Goal: Information Seeking & Learning: Learn about a topic

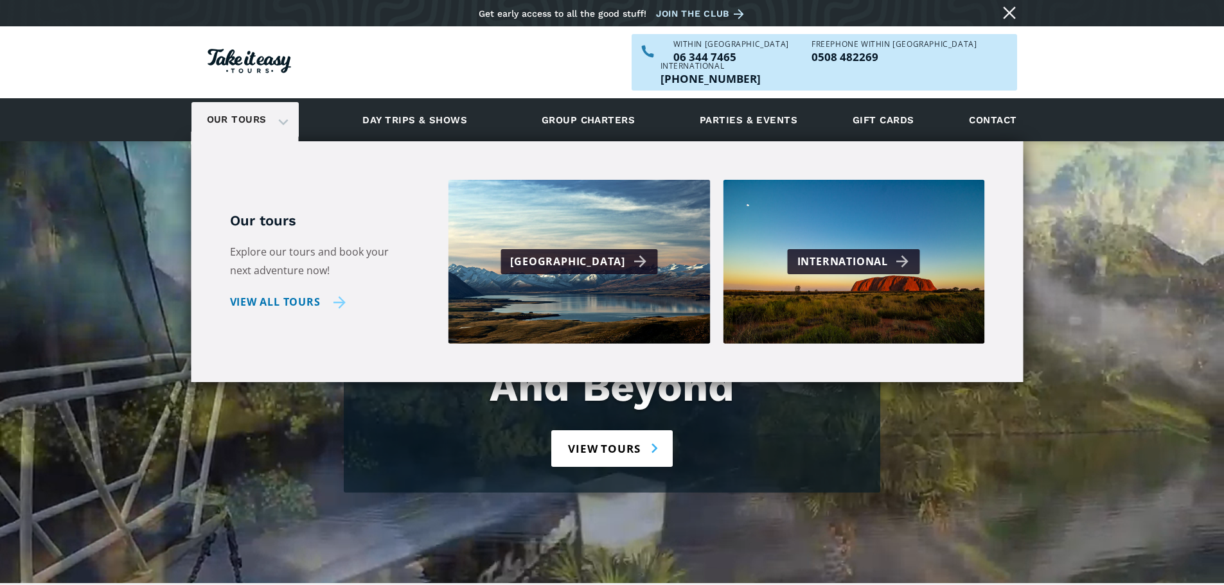
click at [280, 293] on link "View all tours" at bounding box center [288, 302] width 116 height 19
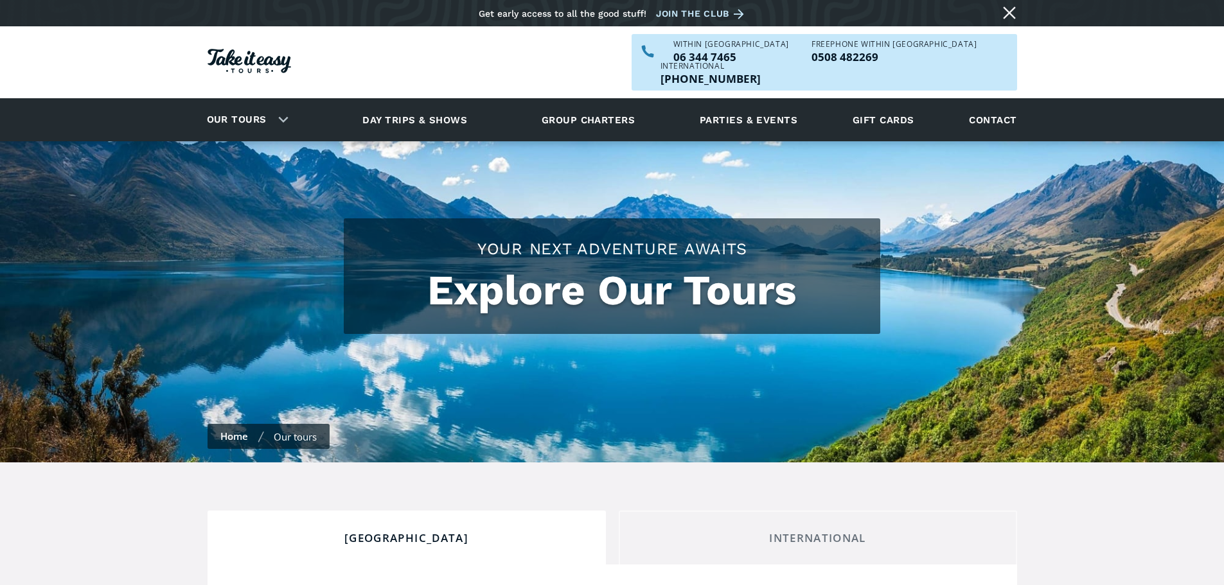
checkbox input "true"
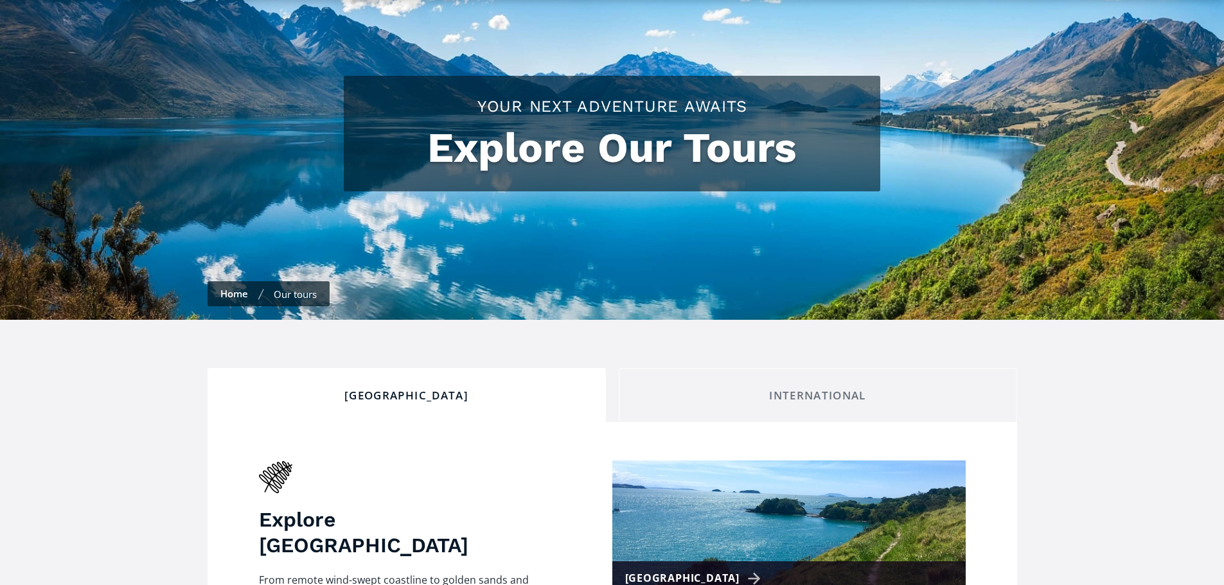
scroll to position [386, 0]
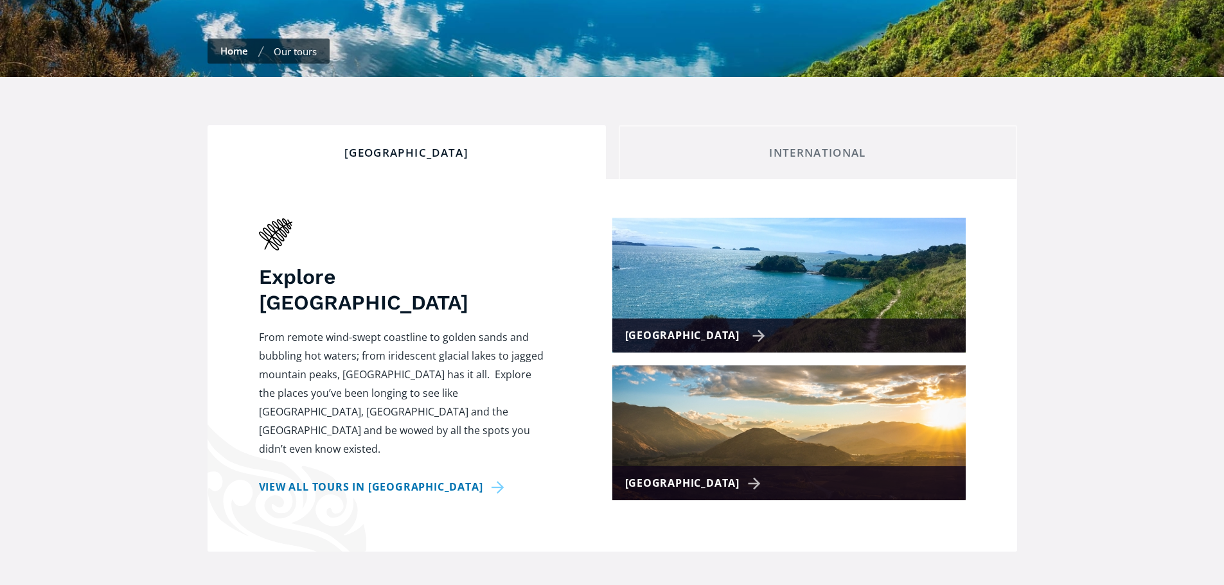
click at [684, 326] on div "[GEOGRAPHIC_DATA]" at bounding box center [695, 335] width 141 height 19
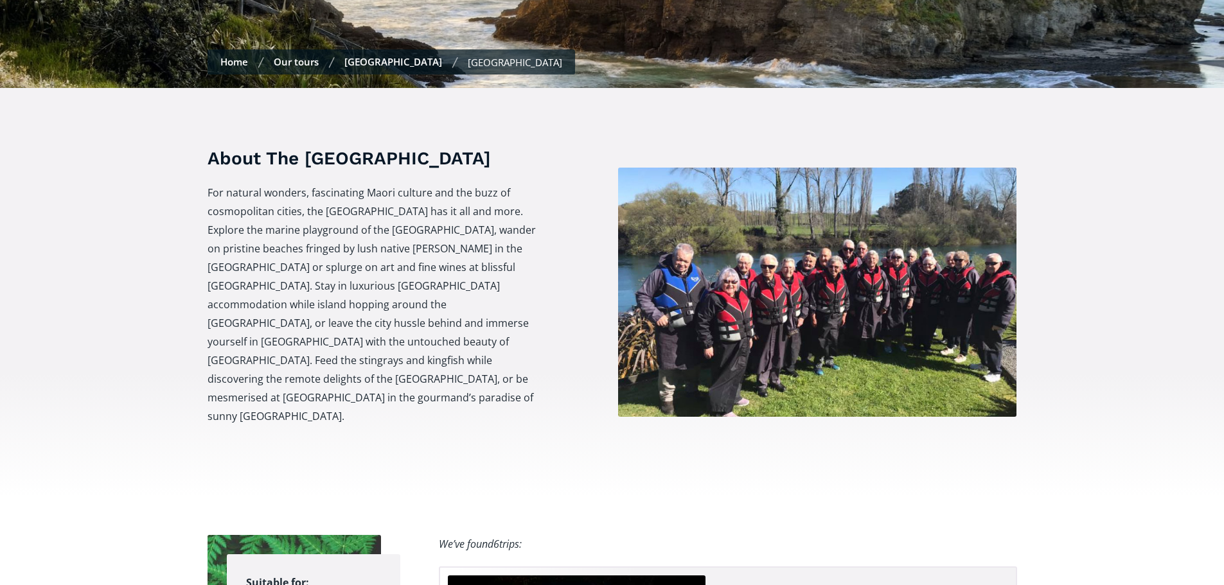
scroll to position [193, 0]
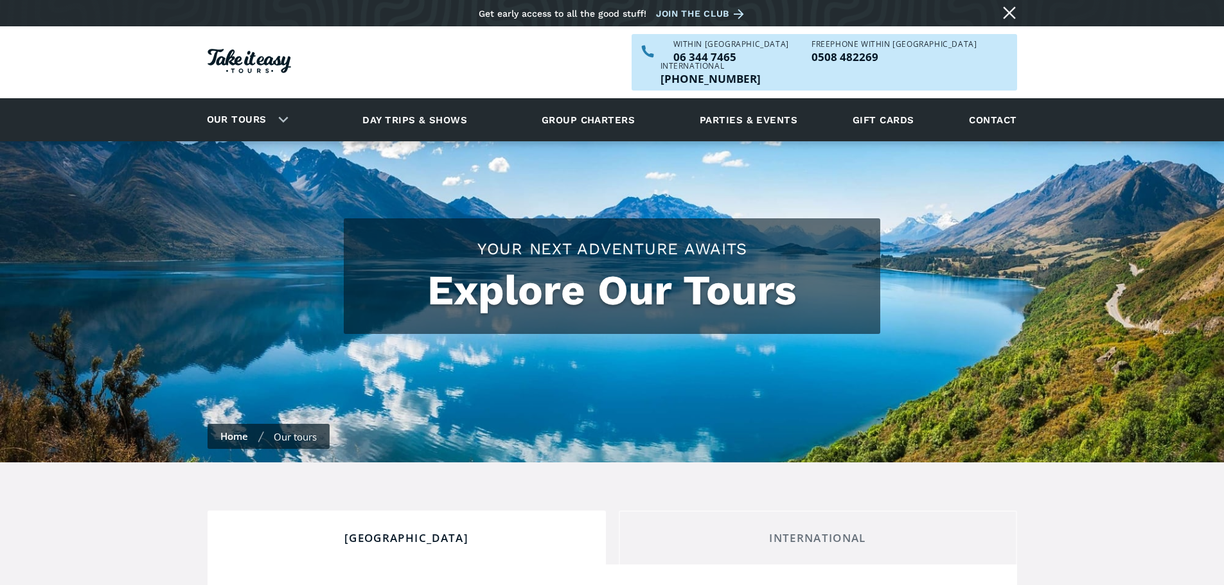
scroll to position [386, 0]
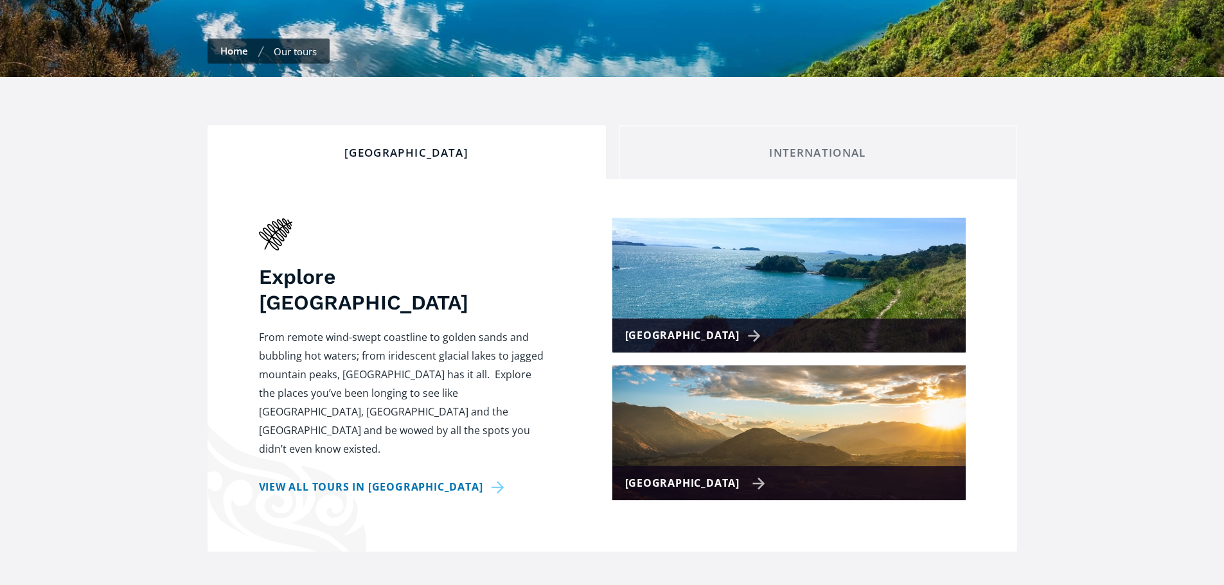
click at [681, 474] on div "[GEOGRAPHIC_DATA]" at bounding box center [695, 483] width 141 height 19
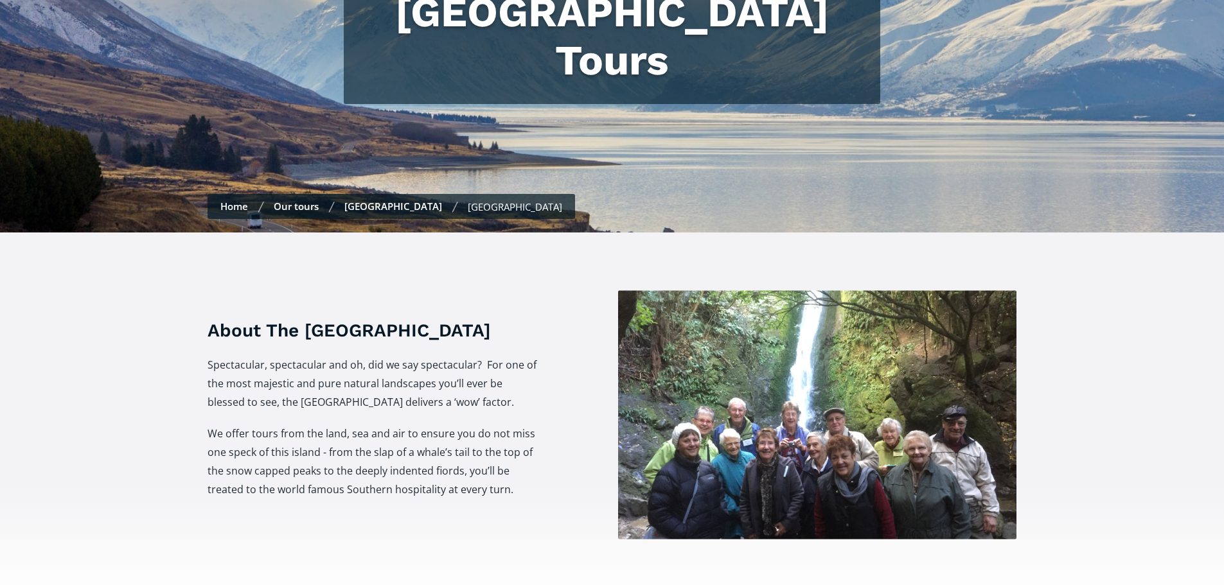
scroll to position [193, 0]
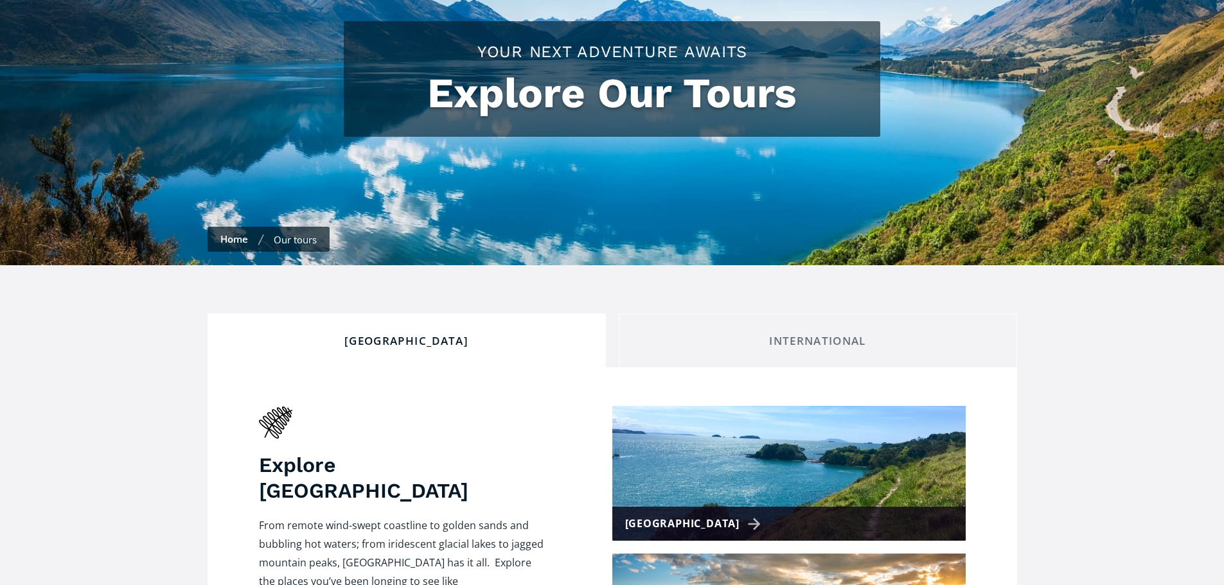
scroll to position [193, 0]
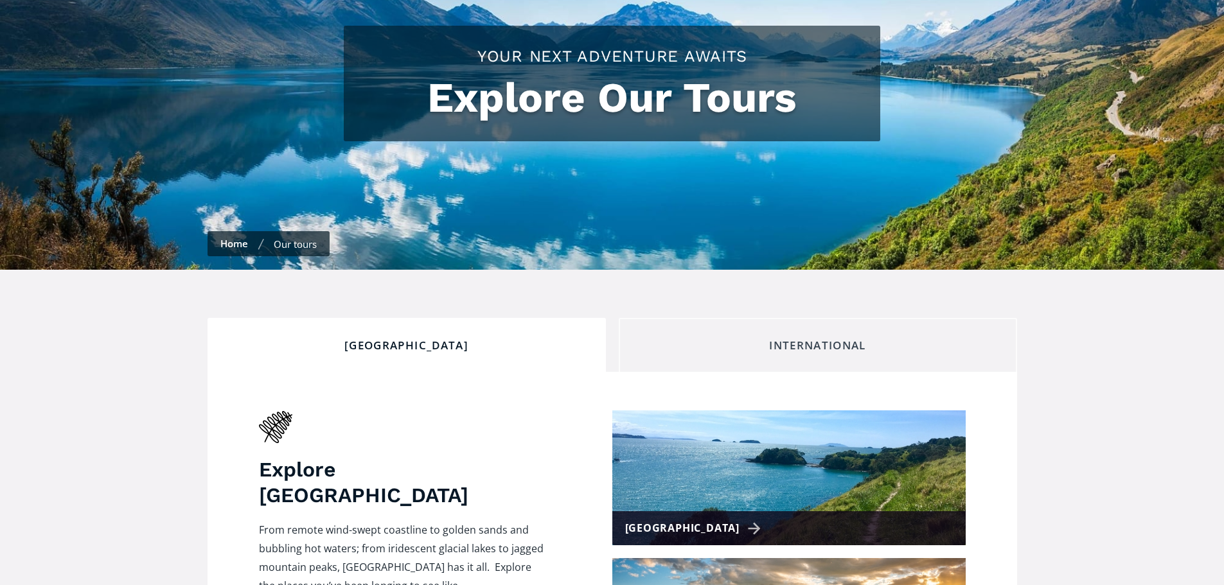
click at [804, 339] on div "International" at bounding box center [818, 346] width 377 height 14
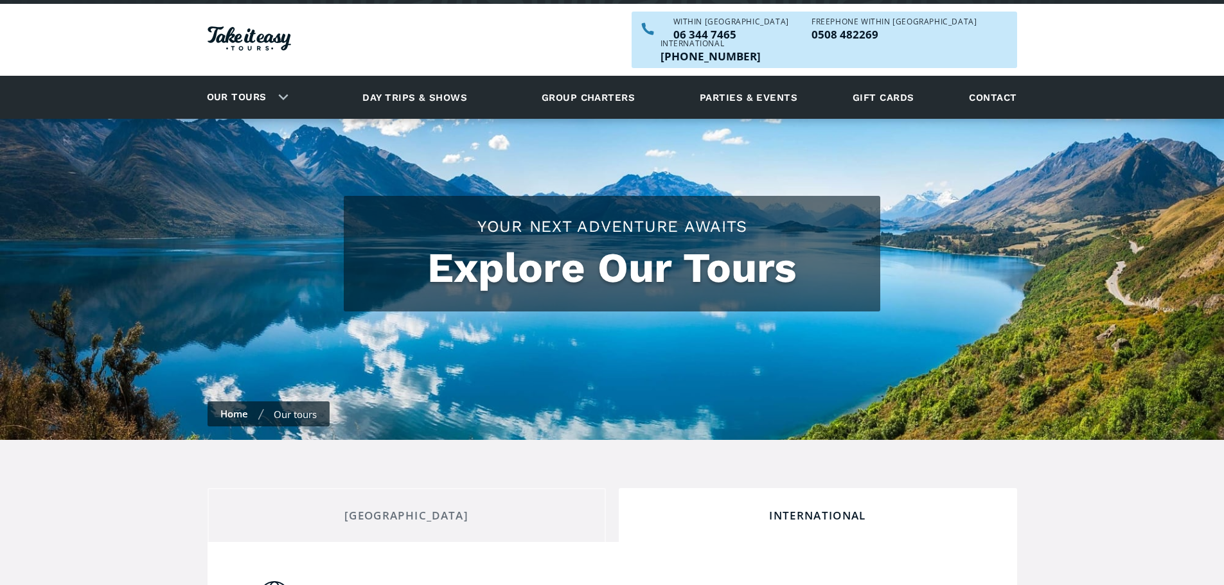
scroll to position [0, 0]
